Goal: Complete application form: Complete application form

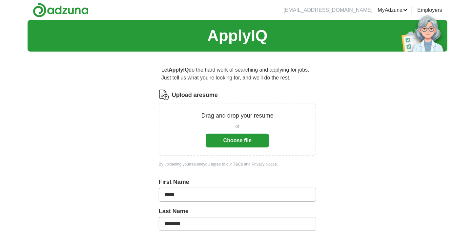
click at [250, 134] on button "Choose file" at bounding box center [237, 141] width 63 height 14
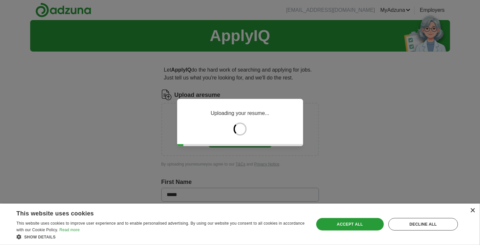
click at [473, 211] on div "×" at bounding box center [472, 210] width 5 height 5
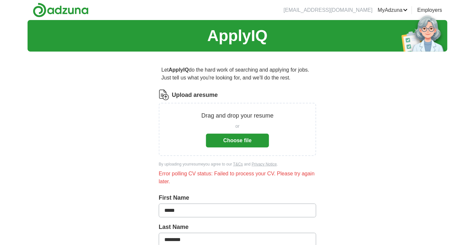
click at [247, 135] on button "Choose file" at bounding box center [237, 141] width 63 height 14
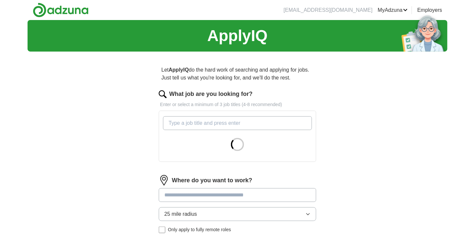
click at [221, 120] on input "What job are you looking for?" at bounding box center [237, 123] width 149 height 14
click at [218, 123] on input "What job are you looking for?" at bounding box center [237, 123] width 149 height 14
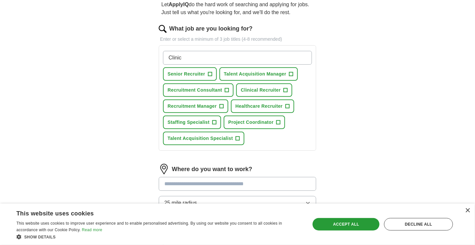
scroll to position [66, 0]
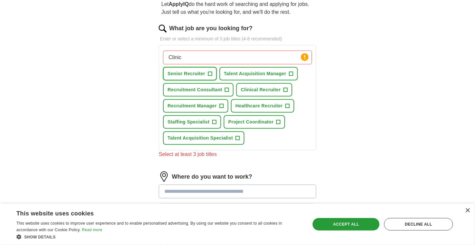
click at [208, 68] on button "Senior Recruiter +" at bounding box center [190, 73] width 54 height 13
click at [240, 76] on button "Talent Acquisition Manager +" at bounding box center [258, 73] width 78 height 13
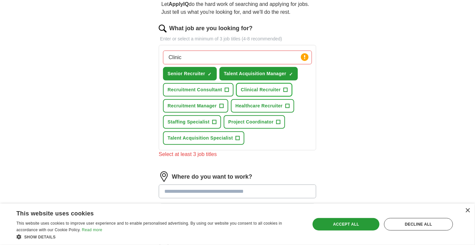
click at [258, 94] on button "Clinical Recruiter +" at bounding box center [264, 89] width 56 height 13
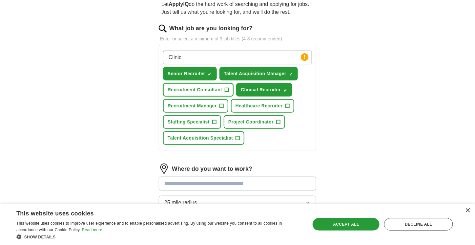
click at [189, 92] on span "Recruitment Consultant" at bounding box center [195, 89] width 54 height 7
click at [187, 107] on span "Recruitment Manager" at bounding box center [192, 105] width 49 height 7
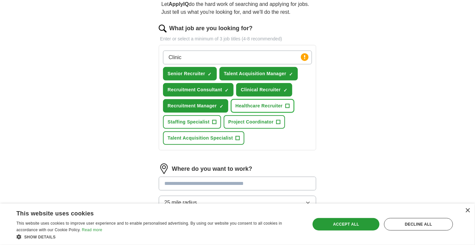
click at [254, 111] on button "Healthcare Recruiter +" at bounding box center [262, 105] width 63 height 13
click at [253, 120] on span "Project Coordinator" at bounding box center [250, 121] width 45 height 7
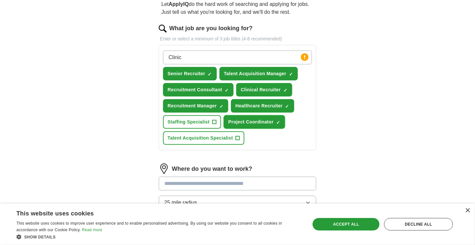
click at [258, 123] on span "Project Coordinator" at bounding box center [250, 121] width 45 height 7
click at [192, 139] on span "Talent Acquisition Specialist" at bounding box center [200, 137] width 65 height 7
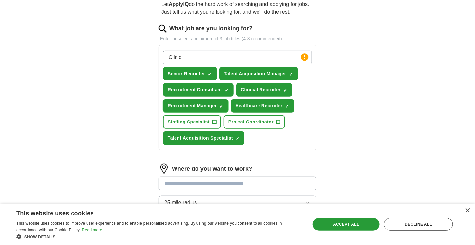
click at [0, 0] on span "×" at bounding box center [0, 0] width 0 height 0
click at [292, 72] on span "✓ ×" at bounding box center [291, 74] width 4 height 4
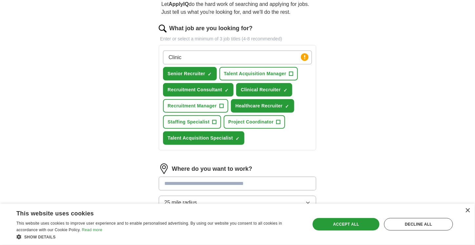
click at [276, 137] on div "Clinic Press return to add title Senior Recruiter ✓ × Talent Acquisition Manage…" at bounding box center [238, 97] width 152 height 99
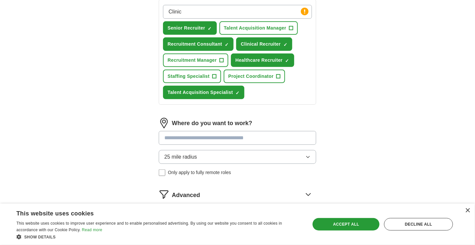
scroll to position [78, 0]
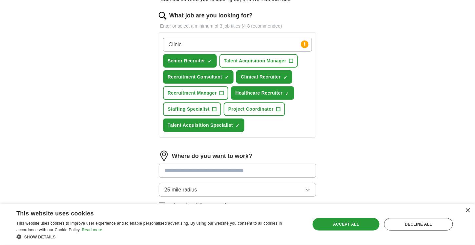
click at [222, 39] on input "Clinic" at bounding box center [237, 45] width 149 height 14
type input "C"
type input "Provider Recruiter"
click at [221, 39] on input "Provider Recruiter" at bounding box center [237, 45] width 149 height 14
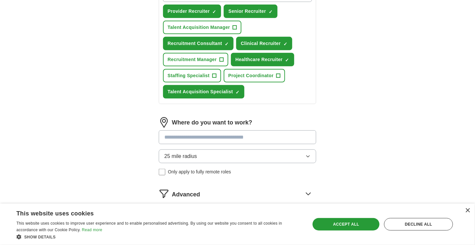
scroll to position [144, 0]
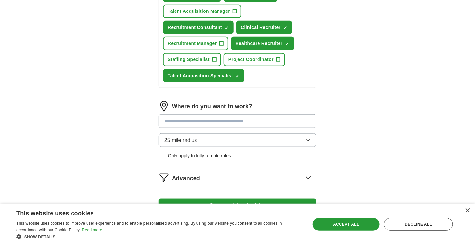
click at [269, 116] on input at bounding box center [237, 121] width 157 height 14
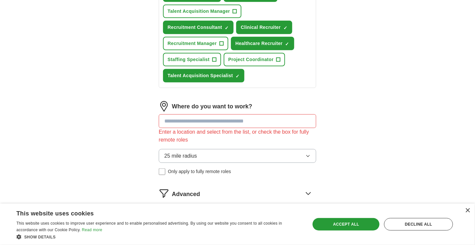
click at [165, 154] on div "25 mile radius Only apply to fully remote roles" at bounding box center [237, 162] width 157 height 26
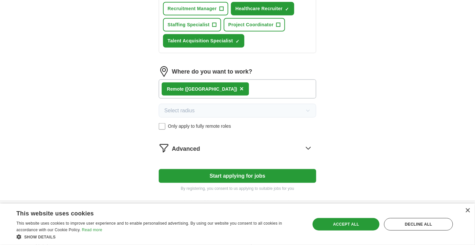
scroll to position [198, 0]
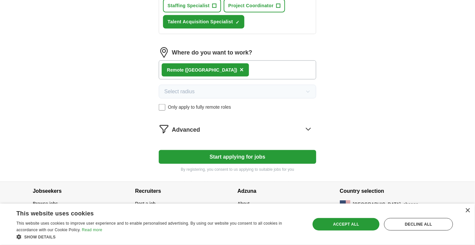
click at [278, 155] on button "Start applying for jobs" at bounding box center [237, 157] width 157 height 14
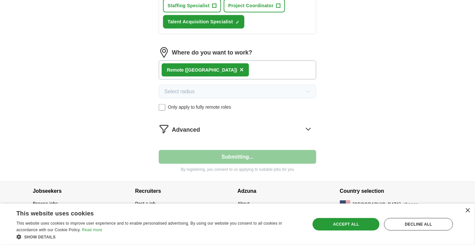
select select "**"
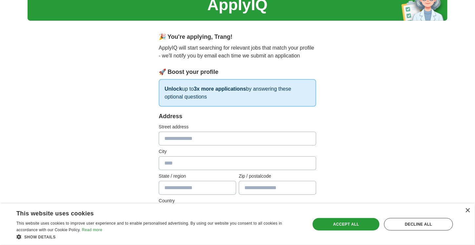
scroll to position [66, 0]
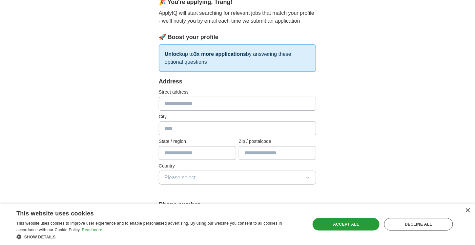
click at [200, 99] on input "text" at bounding box center [237, 104] width 157 height 14
type input "**********"
type input "*******"
type input "**"
type input "*****"
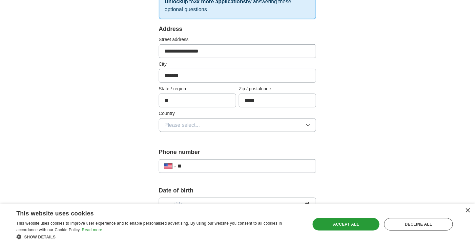
scroll to position [164, 0]
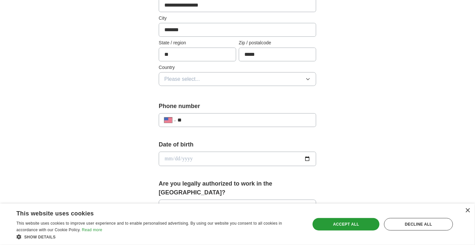
click at [245, 78] on button "Please select..." at bounding box center [237, 79] width 157 height 14
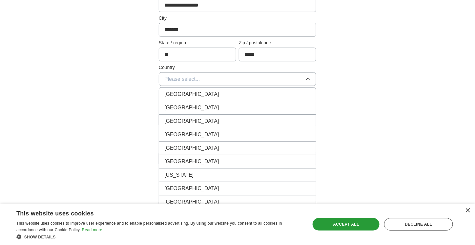
click at [221, 107] on div "United States" at bounding box center [237, 108] width 146 height 8
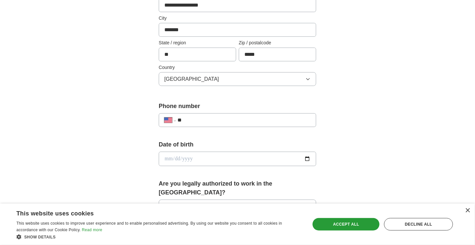
click at [343, 110] on div "**********" at bounding box center [238, 154] width 420 height 597
click at [237, 124] on div "**********" at bounding box center [237, 120] width 157 height 14
click at [234, 119] on input "**" at bounding box center [243, 120] width 133 height 8
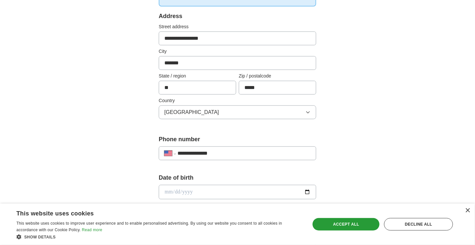
scroll to position [196, 0]
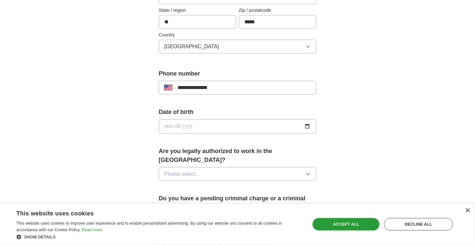
type input "**********"
click at [215, 130] on input "date" at bounding box center [237, 126] width 157 height 14
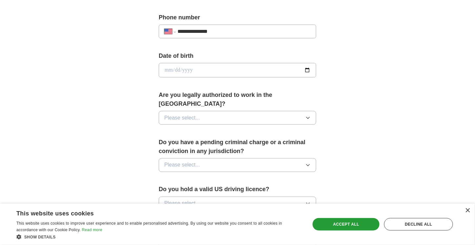
scroll to position [262, 0]
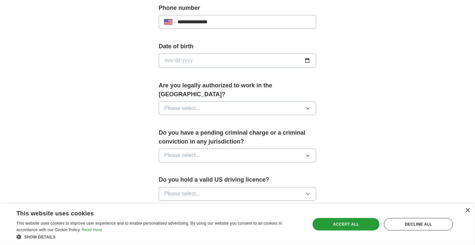
click at [251, 101] on button "Please select..." at bounding box center [237, 108] width 157 height 14
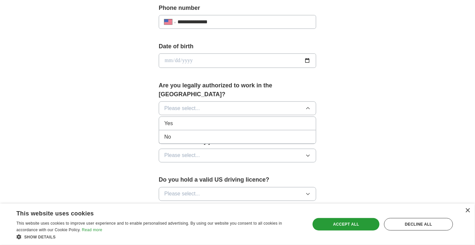
click at [206, 130] on li "No" at bounding box center [237, 136] width 157 height 13
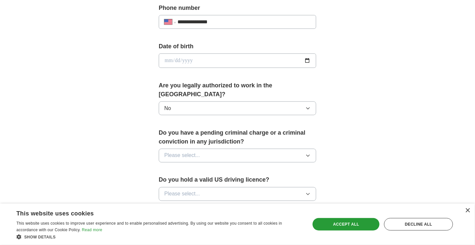
click at [203, 101] on button "No" at bounding box center [237, 108] width 157 height 14
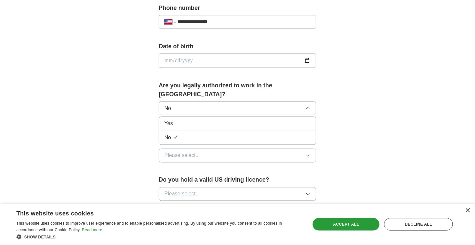
click at [175, 119] on div "Yes" at bounding box center [237, 123] width 146 height 8
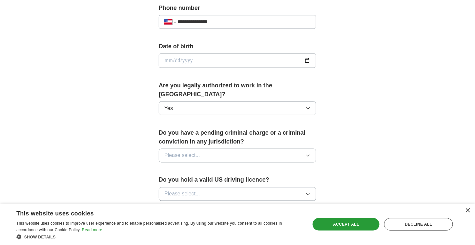
click at [226, 149] on button "Please select..." at bounding box center [237, 156] width 157 height 14
click at [189, 180] on div "No" at bounding box center [237, 184] width 146 height 8
click at [361, 134] on div "**********" at bounding box center [238, 56] width 420 height 597
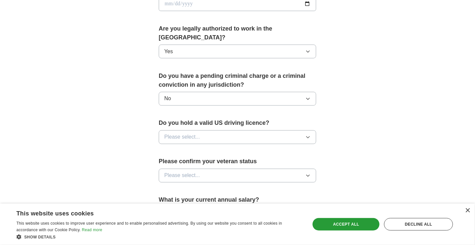
scroll to position [328, 0]
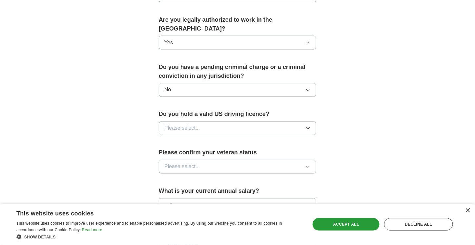
click at [237, 121] on button "Please select..." at bounding box center [237, 128] width 157 height 14
click at [194, 139] on div "Yes" at bounding box center [237, 143] width 146 height 8
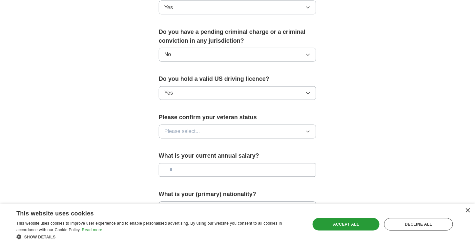
scroll to position [393, 0]
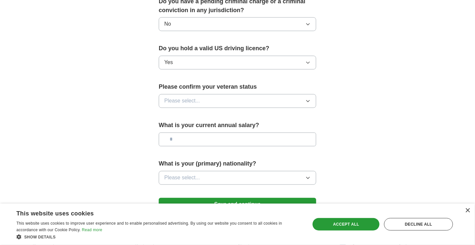
click at [203, 94] on button "Please select..." at bounding box center [237, 101] width 157 height 14
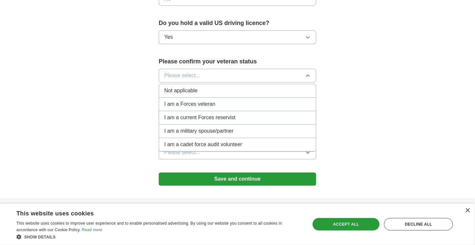
scroll to position [426, 0]
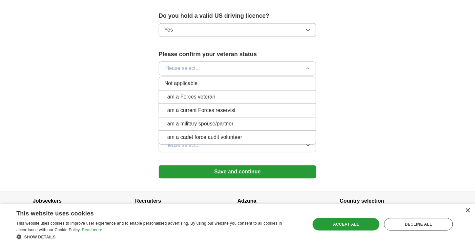
click at [237, 77] on li "Not applicable" at bounding box center [237, 83] width 157 height 13
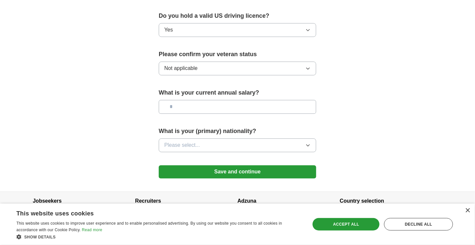
click at [223, 138] on button "Please select..." at bounding box center [237, 145] width 157 height 14
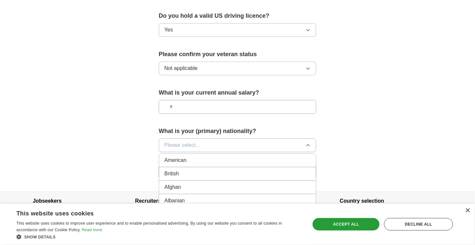
click at [208, 156] on div "American" at bounding box center [237, 160] width 146 height 8
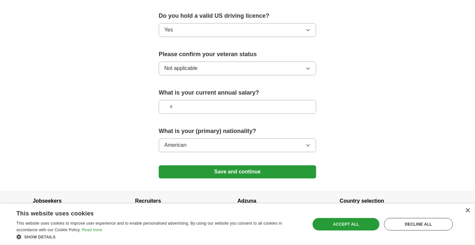
click at [217, 100] on input "text" at bounding box center [237, 107] width 157 height 14
type input "*******"
click at [244, 165] on button "Save and continue" at bounding box center [237, 171] width 157 height 13
